Goal: Task Accomplishment & Management: Use online tool/utility

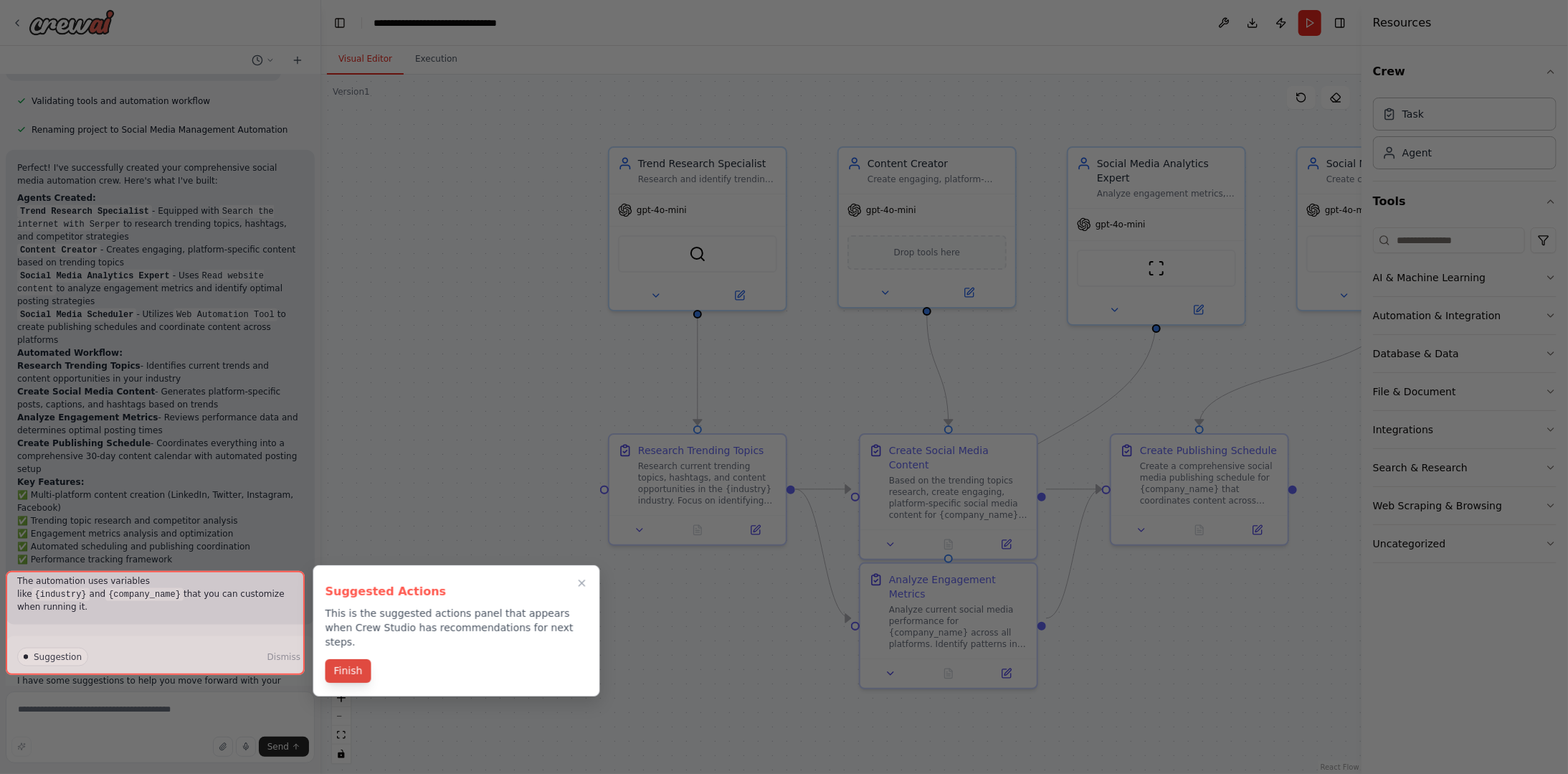
click at [348, 659] on button "Finish" at bounding box center [348, 671] width 46 height 24
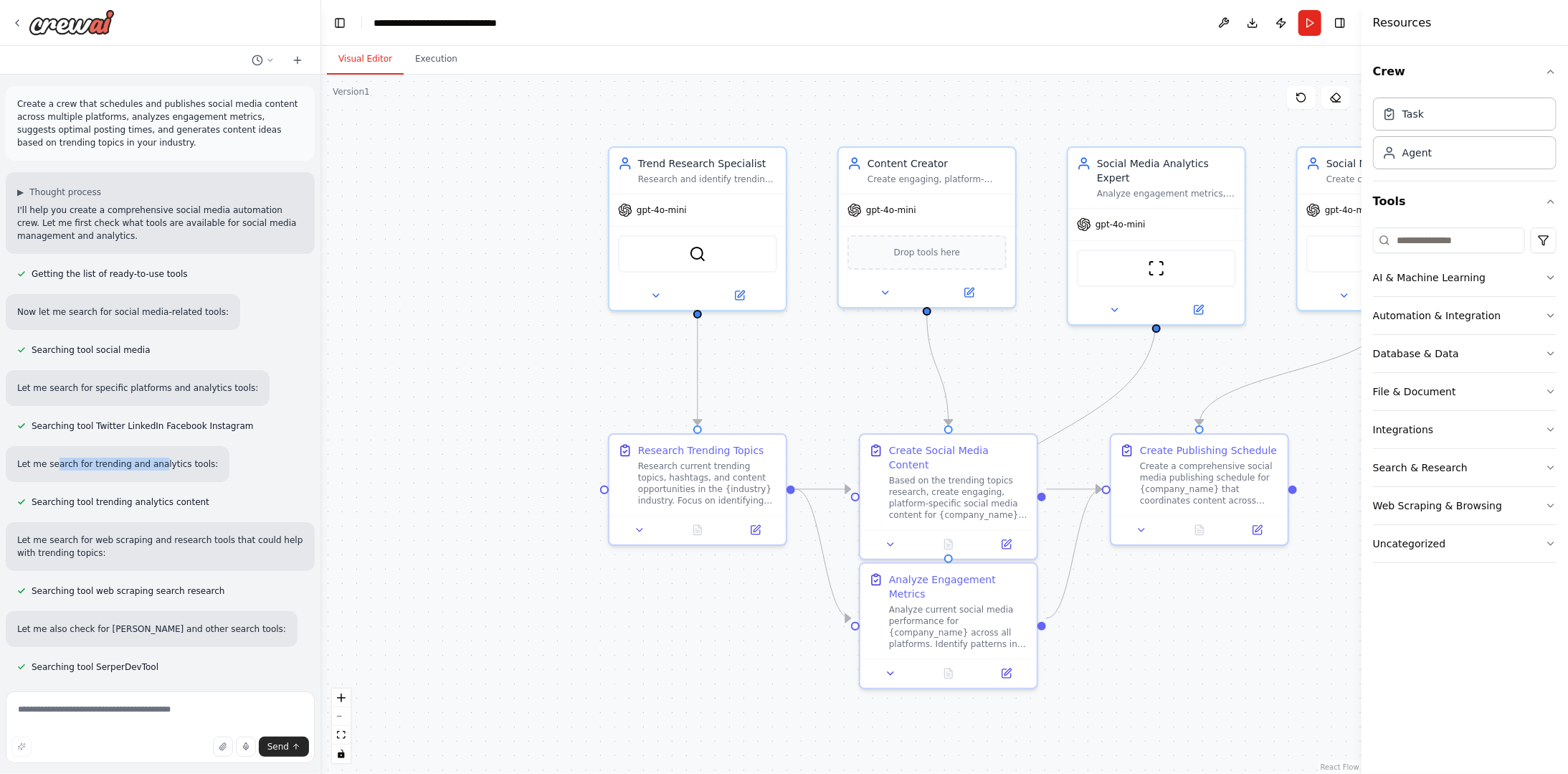
drag, startPoint x: 51, startPoint y: 462, endPoint x: 150, endPoint y: 465, distance: 99.0
click at [150, 465] on p "Let me search for trending and analytics tools:" at bounding box center [117, 464] width 200 height 13
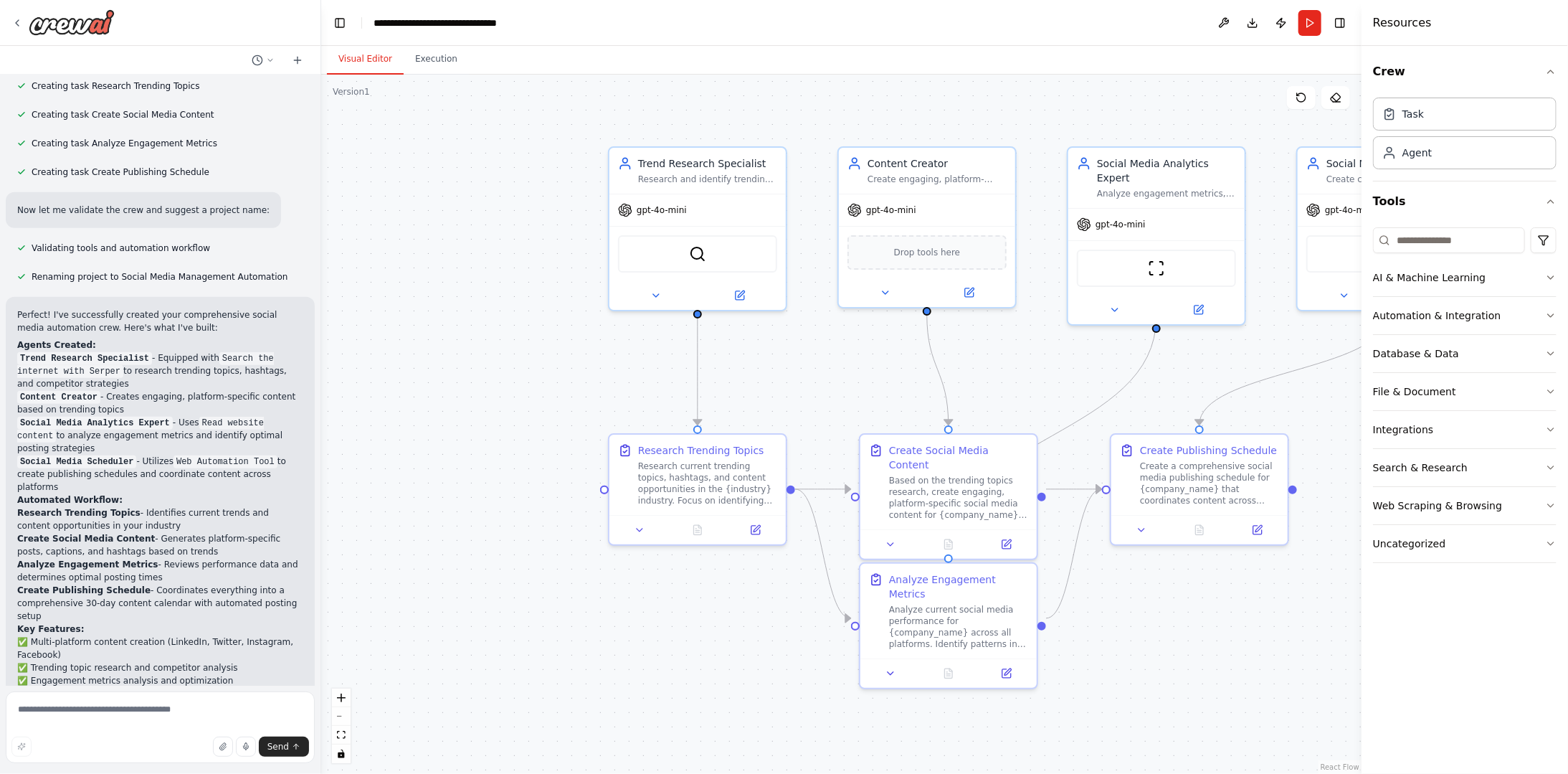
scroll to position [932, 0]
drag, startPoint x: 97, startPoint y: 311, endPoint x: 139, endPoint y: 311, distance: 42.0
click at [139, 311] on p "Perfect! I've successfully created your comprehensive social media automation c…" at bounding box center [160, 315] width 286 height 25
drag, startPoint x: 139, startPoint y: 311, endPoint x: 112, endPoint y: 323, distance: 29.5
click at [112, 333] on h2 "Agents Created:" at bounding box center [160, 339] width 286 height 13
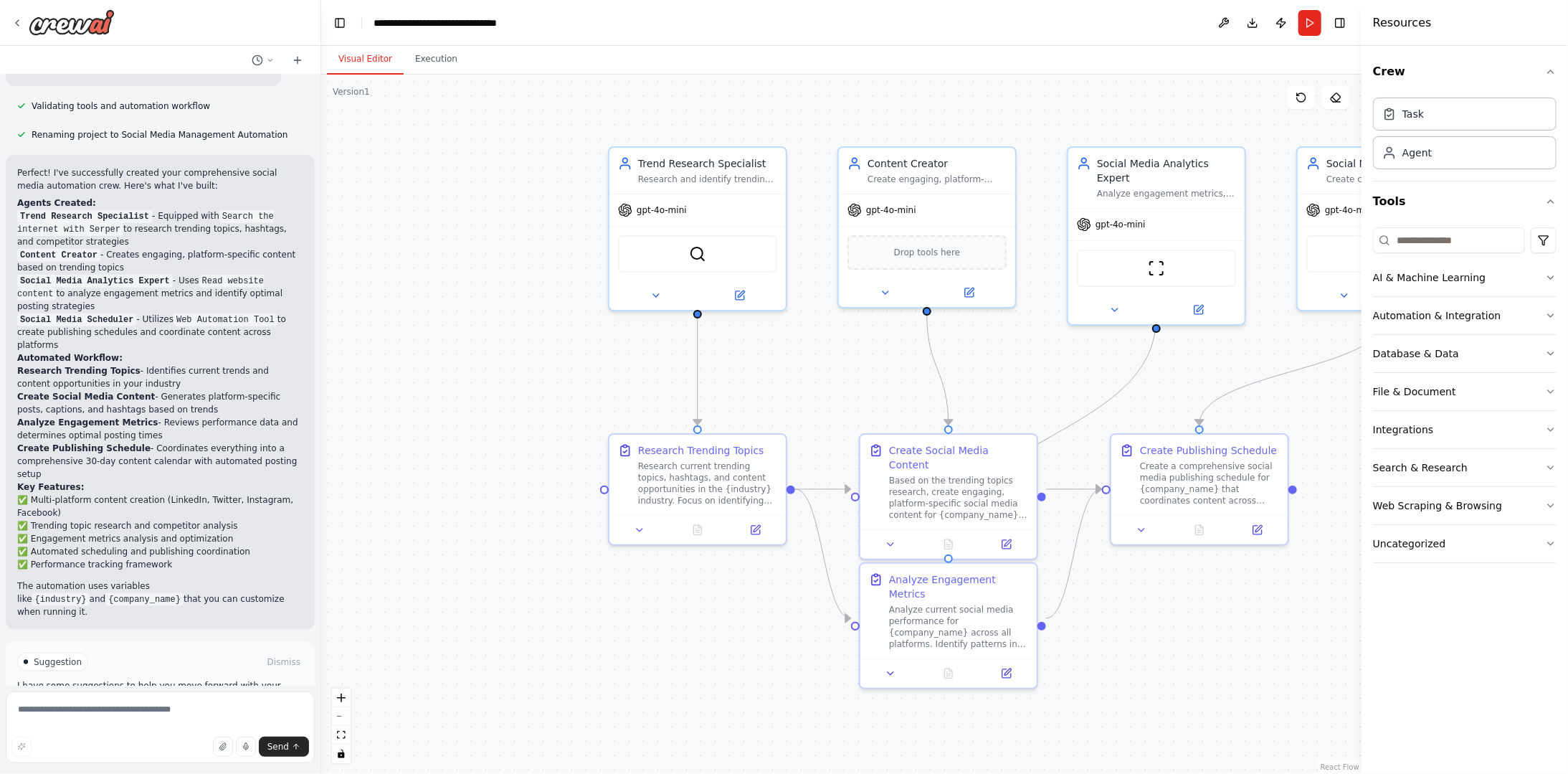
scroll to position [1073, 0]
click at [107, 706] on button "Run Automation" at bounding box center [160, 717] width 286 height 23
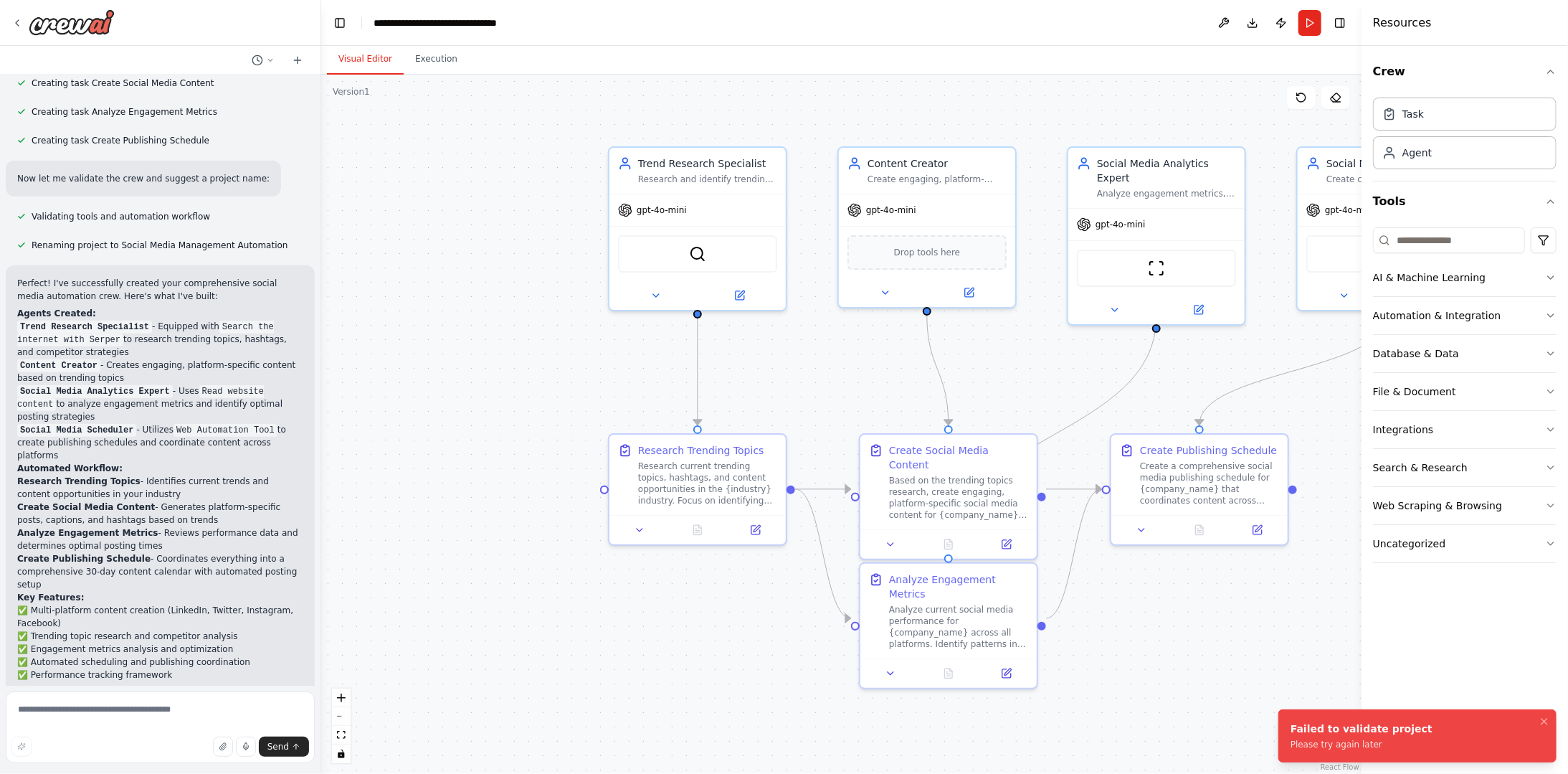
click at [1335, 750] on div "Please try again later" at bounding box center [1361, 744] width 142 height 12
click at [1327, 750] on div "Please try again later" at bounding box center [1361, 744] width 142 height 12
click at [1326, 750] on div "Please try again later" at bounding box center [1361, 744] width 142 height 12
drag, startPoint x: 1318, startPoint y: 750, endPoint x: 1332, endPoint y: 750, distance: 14.0
click at [1332, 750] on li "Failed to validate project Please try again later" at bounding box center [1417, 735] width 278 height 53
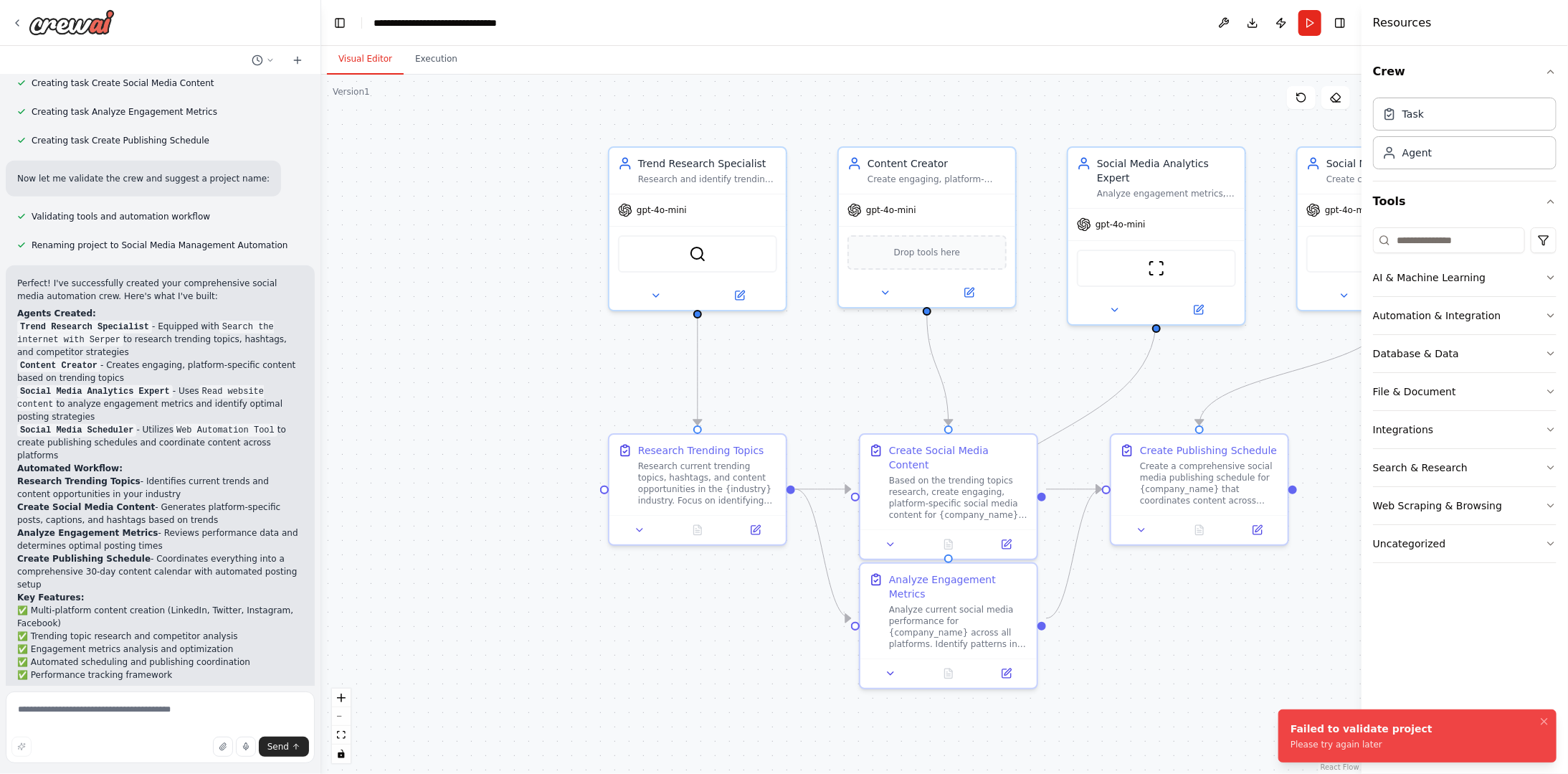
click at [1316, 746] on div "Please try again later" at bounding box center [1361, 744] width 142 height 12
click at [1337, 750] on li "Failed to validate project Please try again later" at bounding box center [1417, 735] width 278 height 53
click at [1331, 732] on div "Failed to validate project" at bounding box center [1361, 729] width 142 height 15
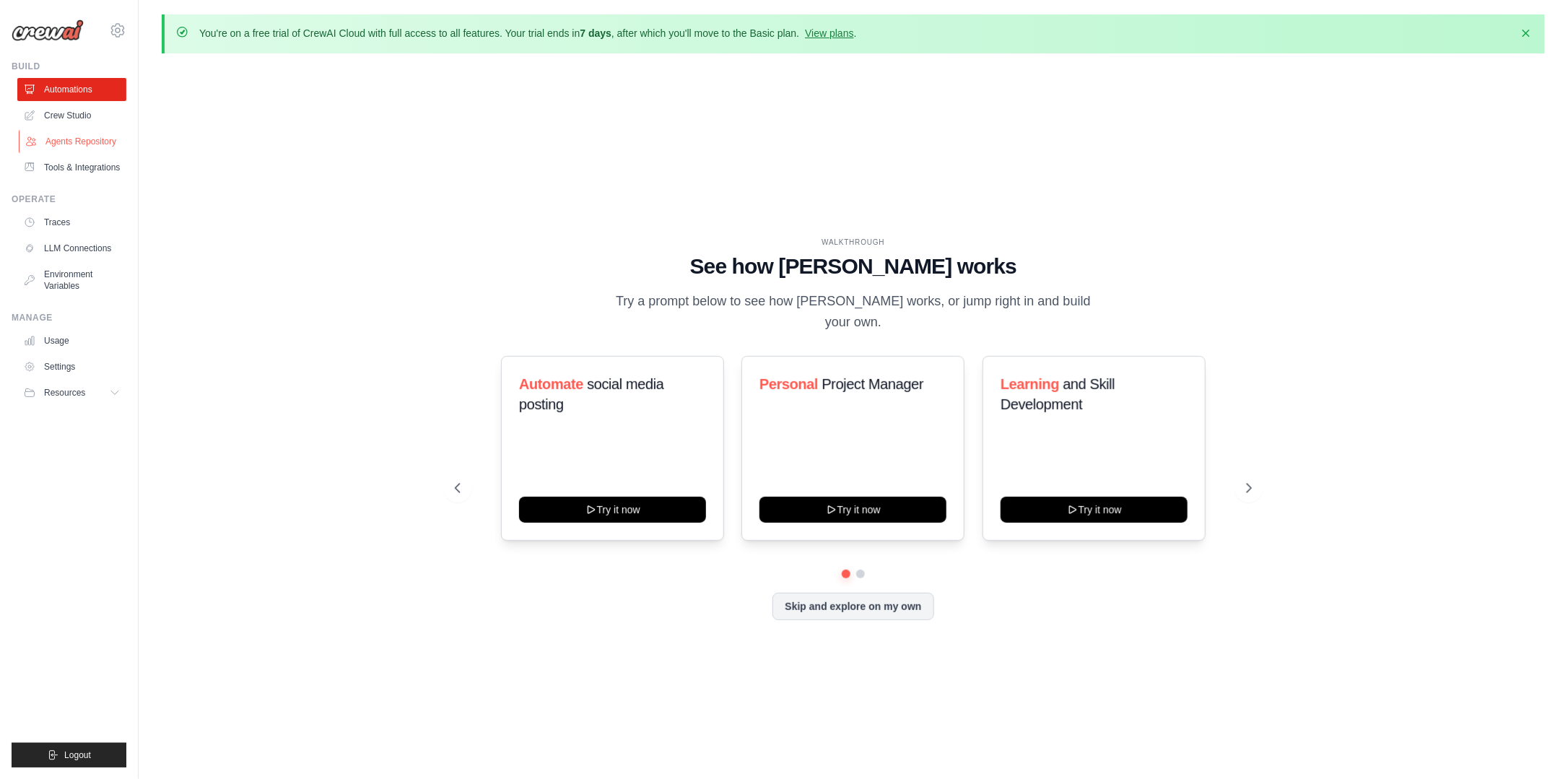
click at [85, 140] on link "Agents Repository" at bounding box center [73, 140] width 109 height 23
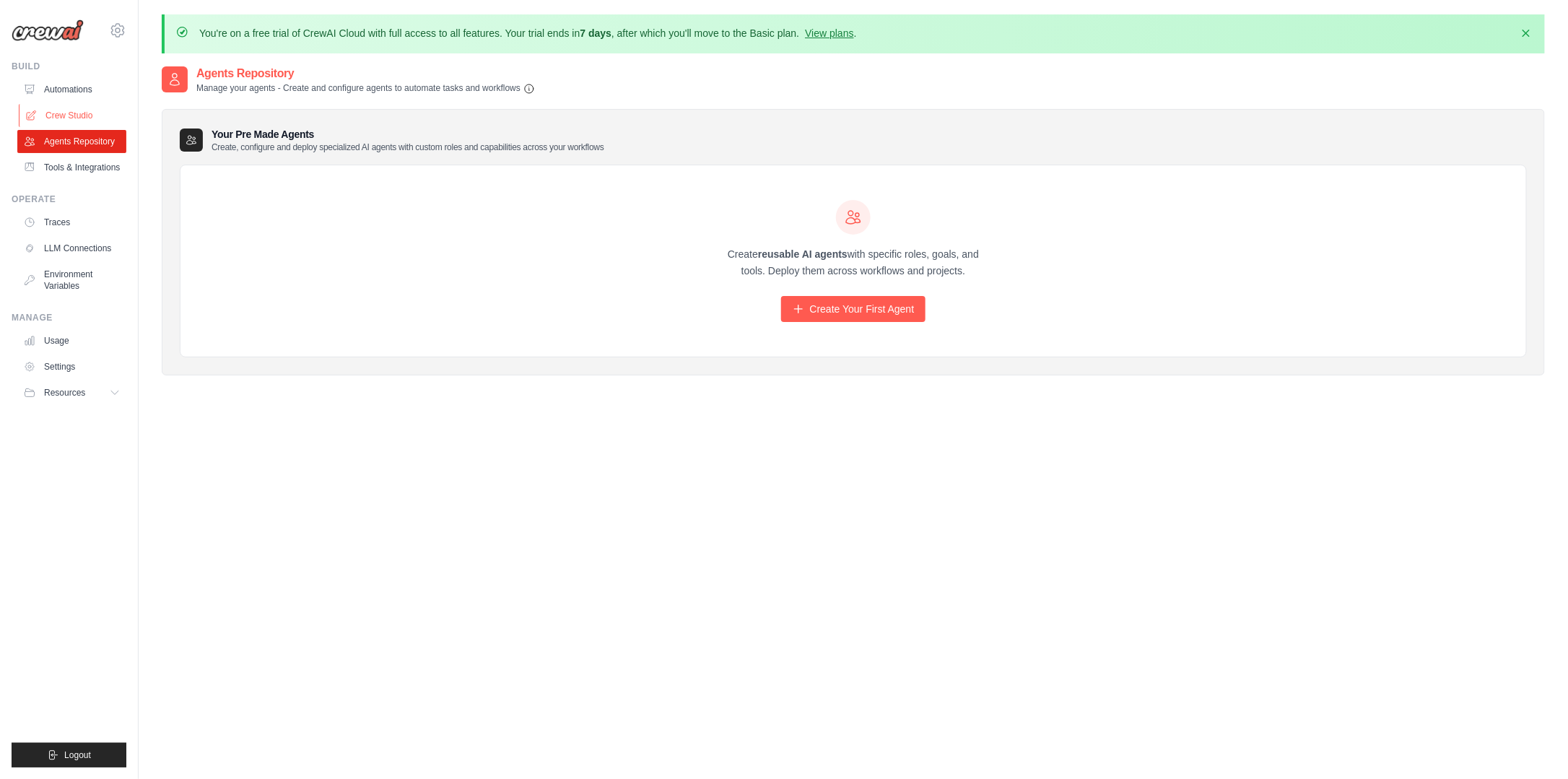
click at [74, 116] on link "Crew Studio" at bounding box center [73, 115] width 109 height 23
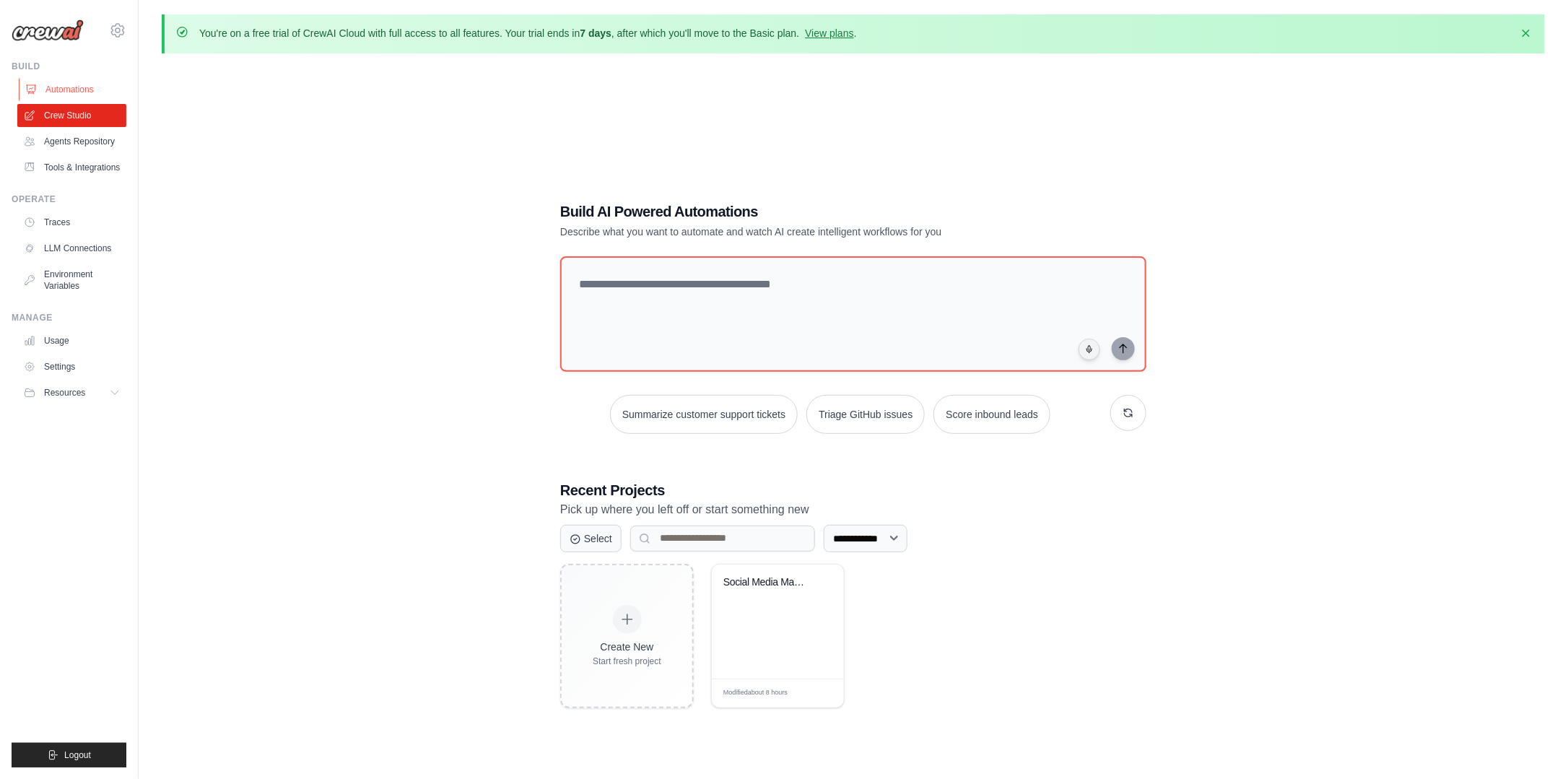
click at [78, 95] on link "Automations" at bounding box center [73, 88] width 109 height 23
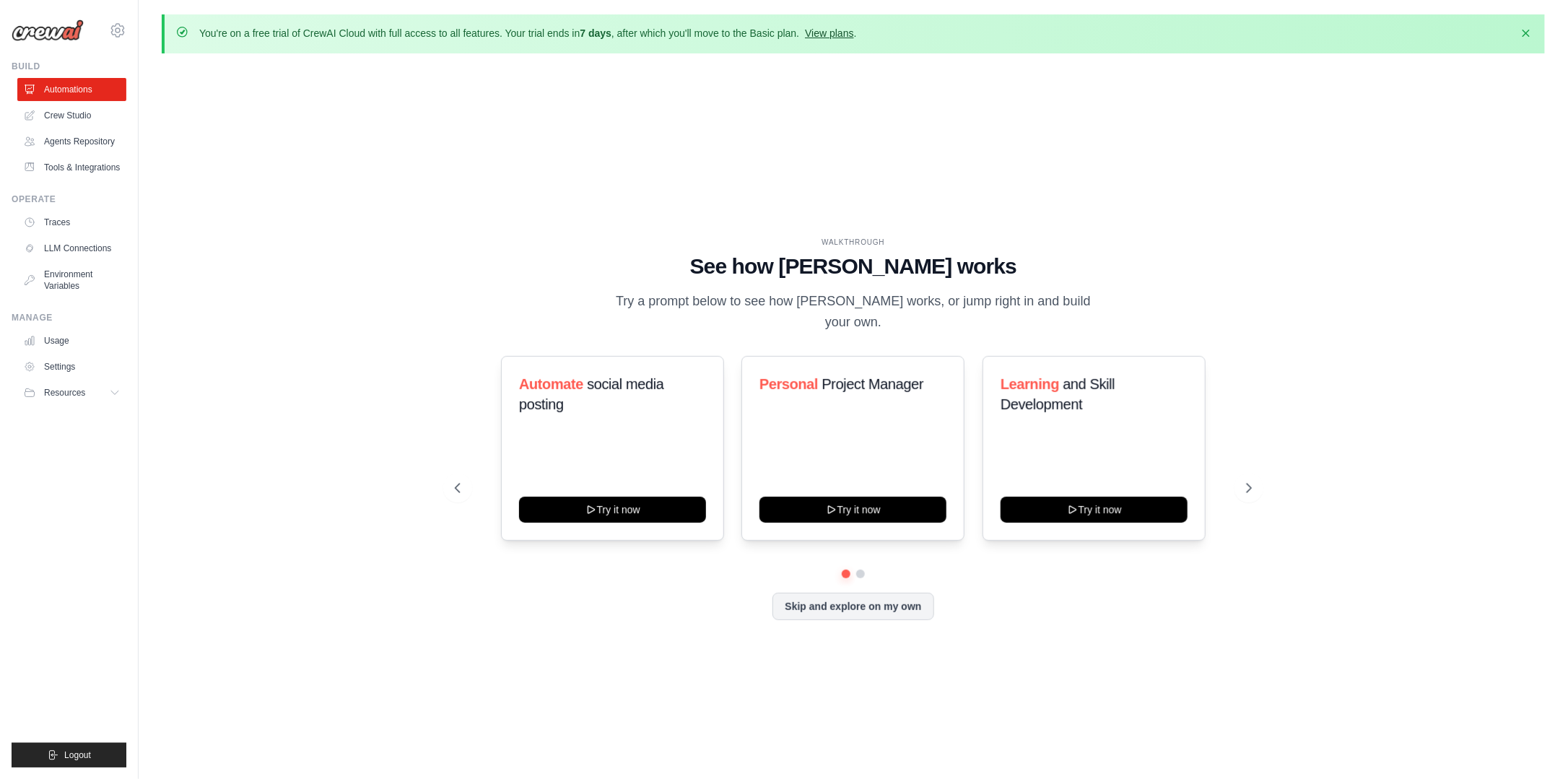
click at [830, 36] on link "View plans" at bounding box center [829, 33] width 48 height 12
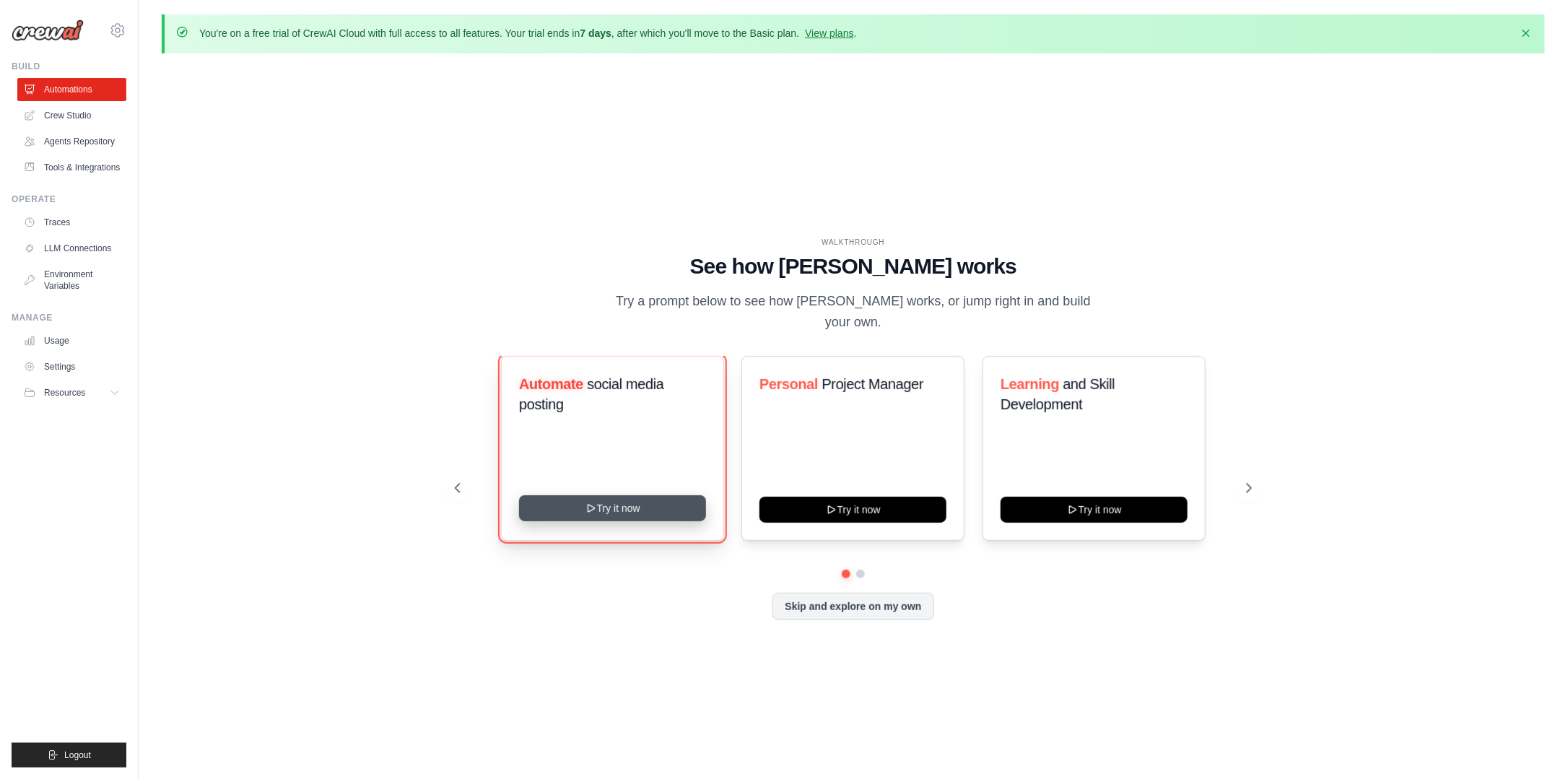
click at [623, 496] on button "Try it now" at bounding box center [612, 508] width 187 height 26
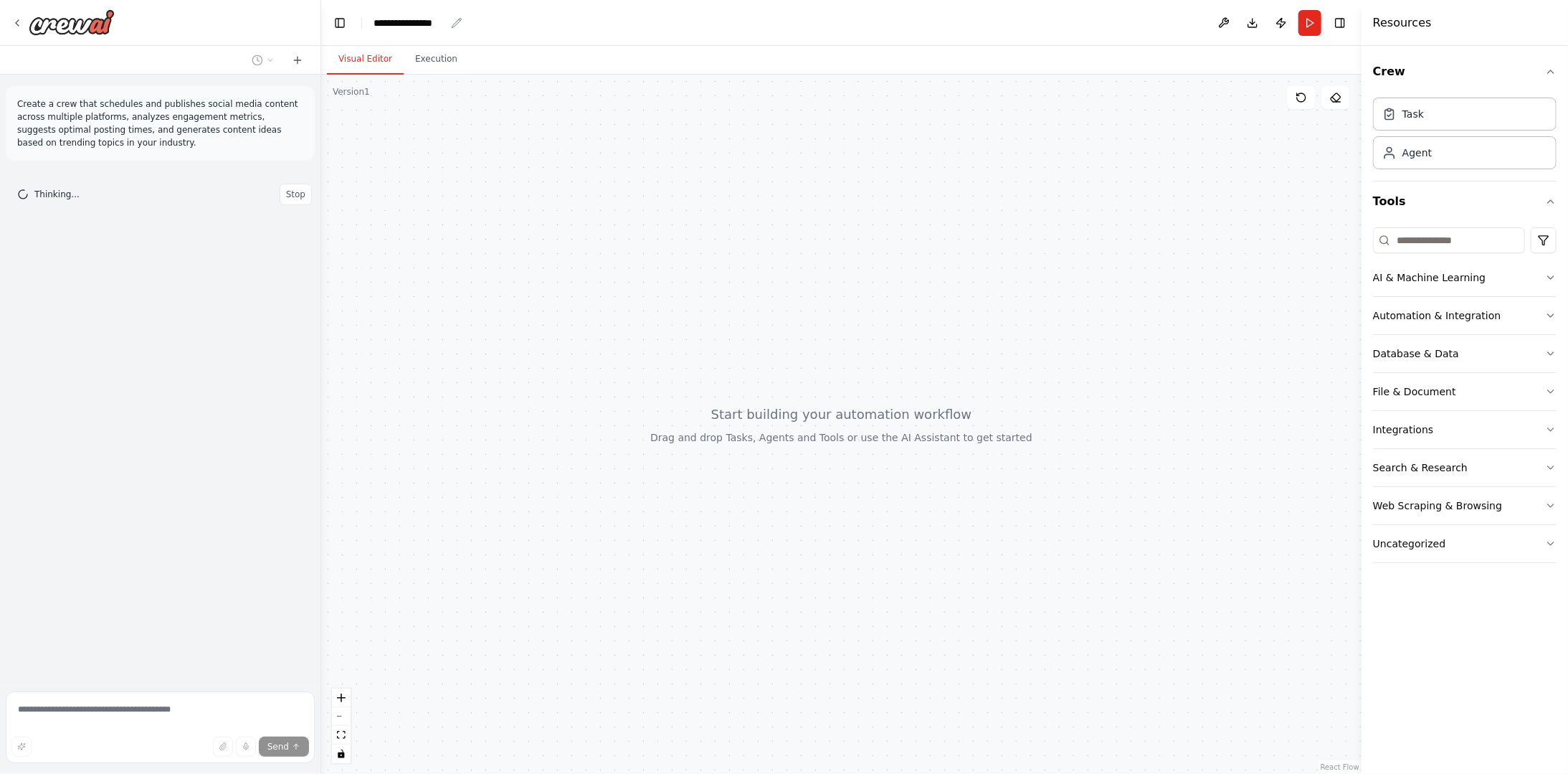
click at [413, 22] on div "**********" at bounding box center [409, 23] width 72 height 15
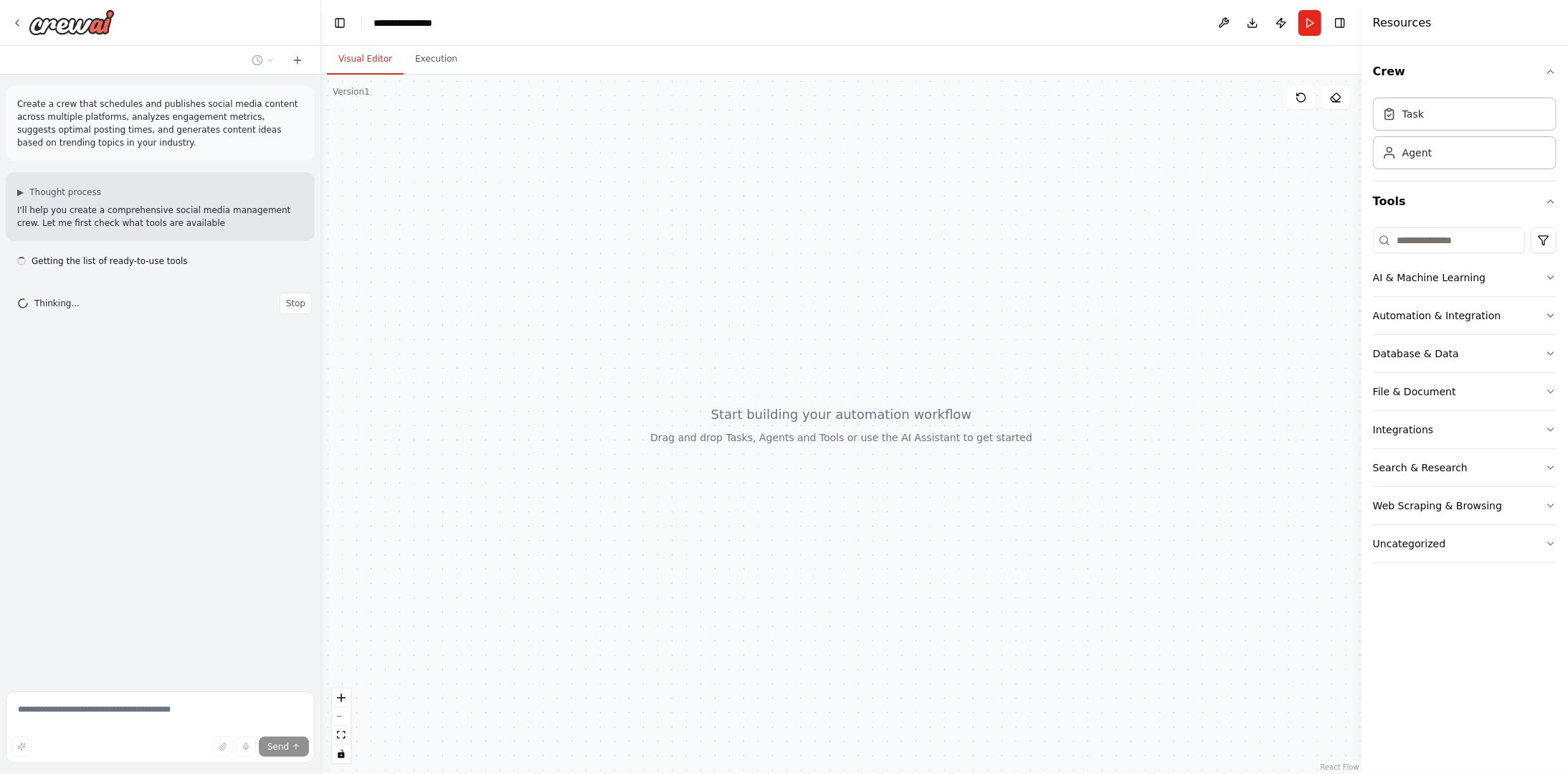
click at [433, 21] on div "**********" at bounding box center [427, 23] width 108 height 15
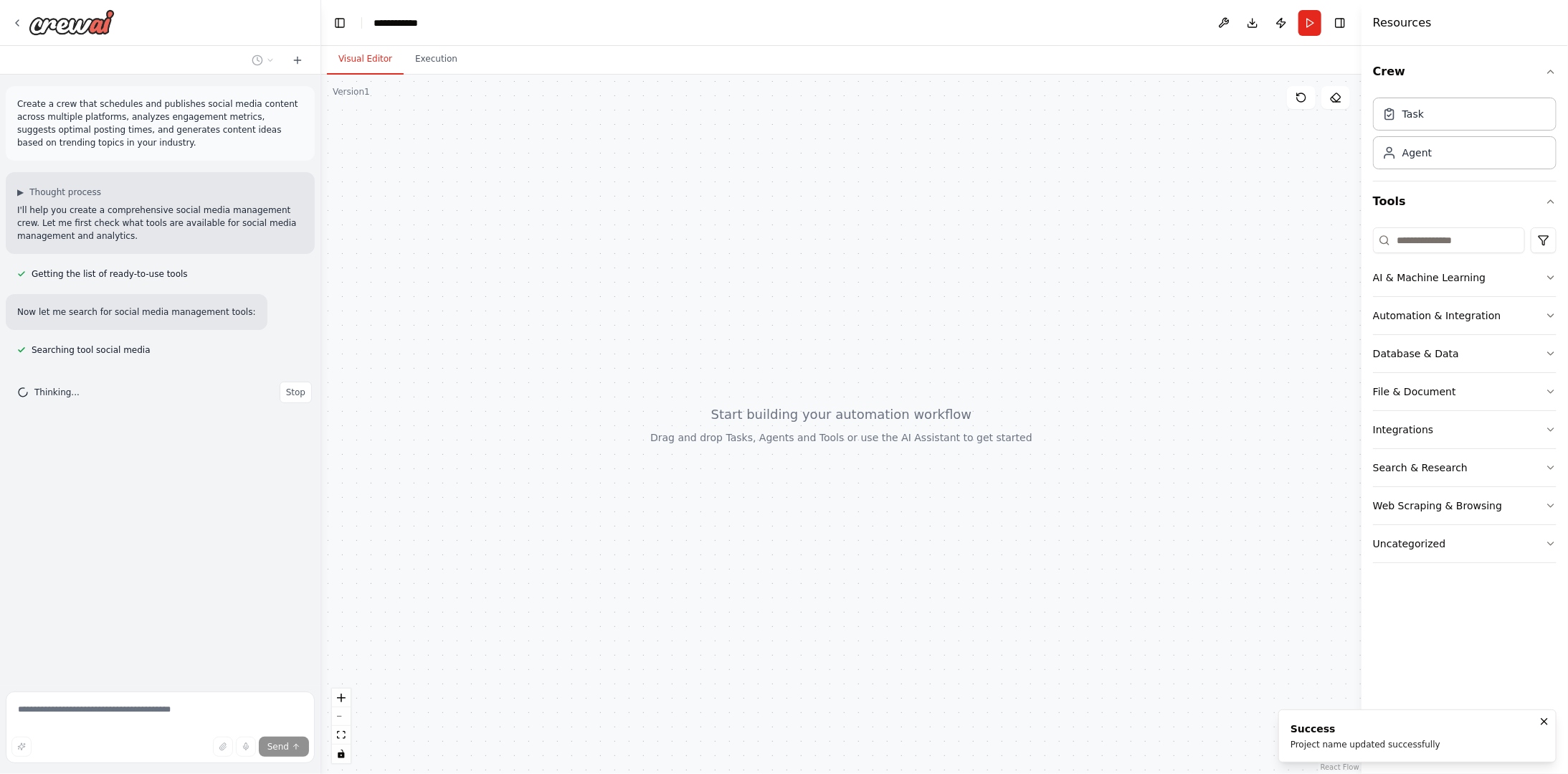
click at [598, 343] on div at bounding box center [841, 423] width 1040 height 699
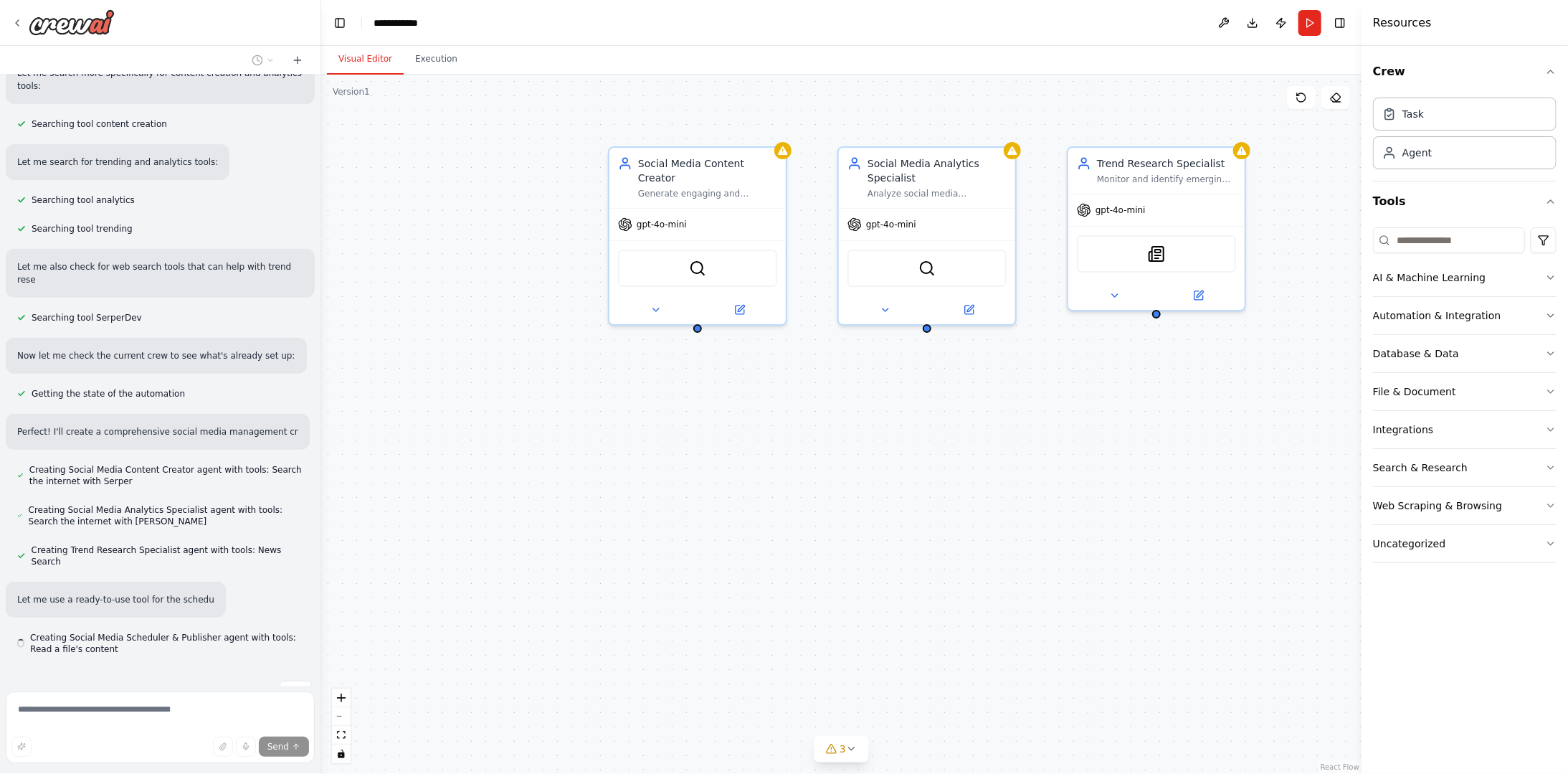
scroll to position [328, 0]
